Goal: Task Accomplishment & Management: Manage account settings

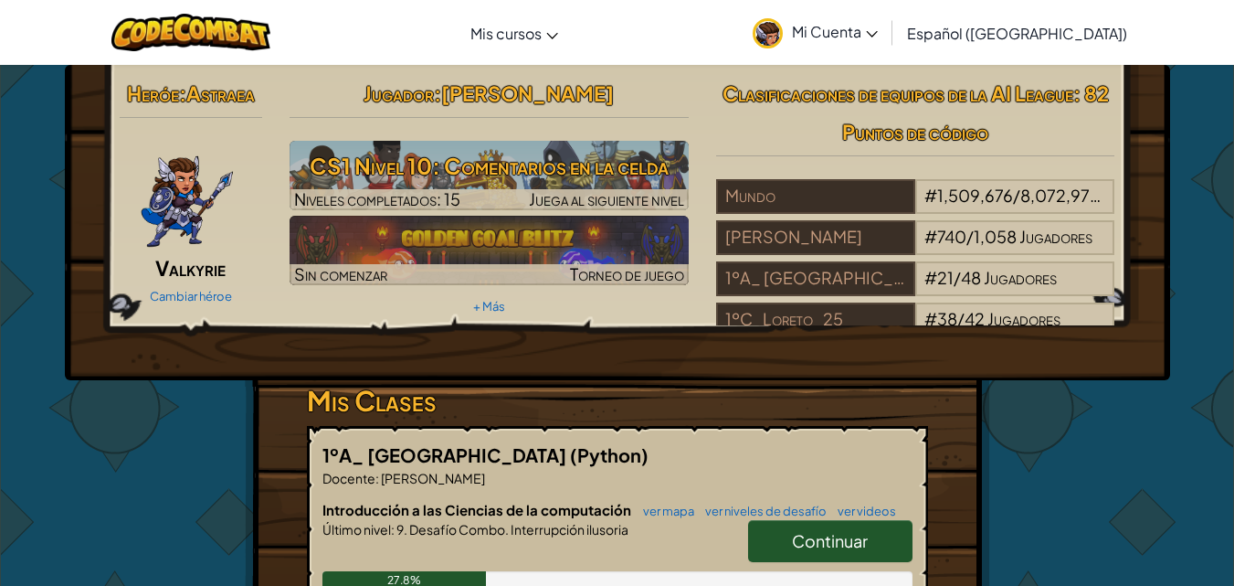
click at [842, 37] on span "Mi Cuenta" at bounding box center [835, 31] width 86 height 19
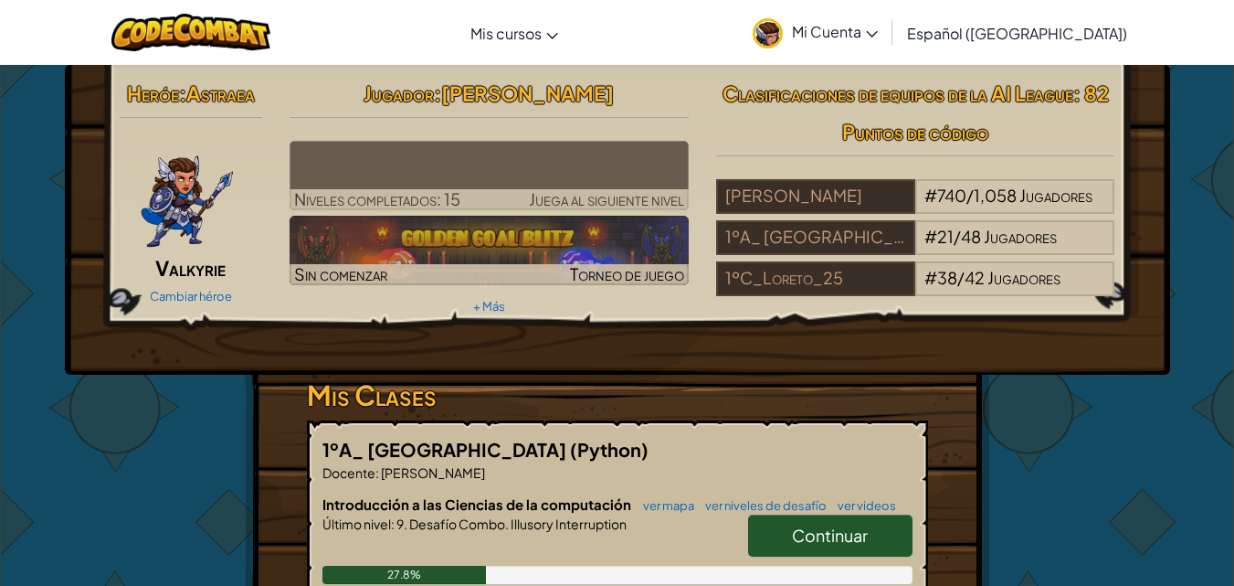
click at [871, 30] on span "Mi Cuenta" at bounding box center [835, 31] width 86 height 19
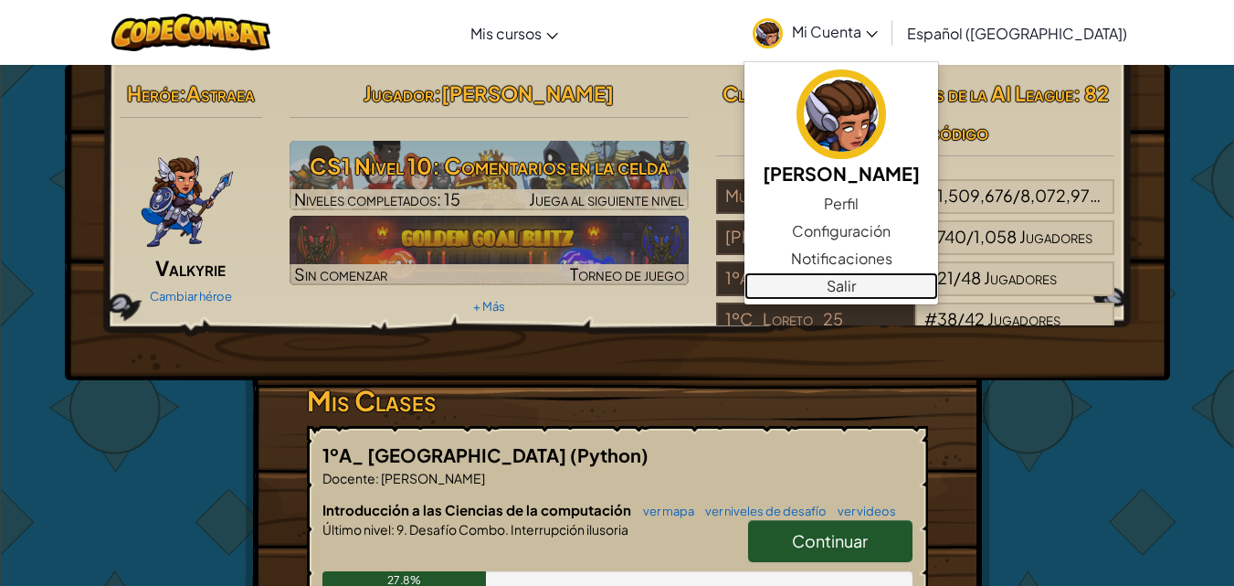
click at [870, 280] on link "Salir" at bounding box center [842, 285] width 194 height 27
